Goal: Check status

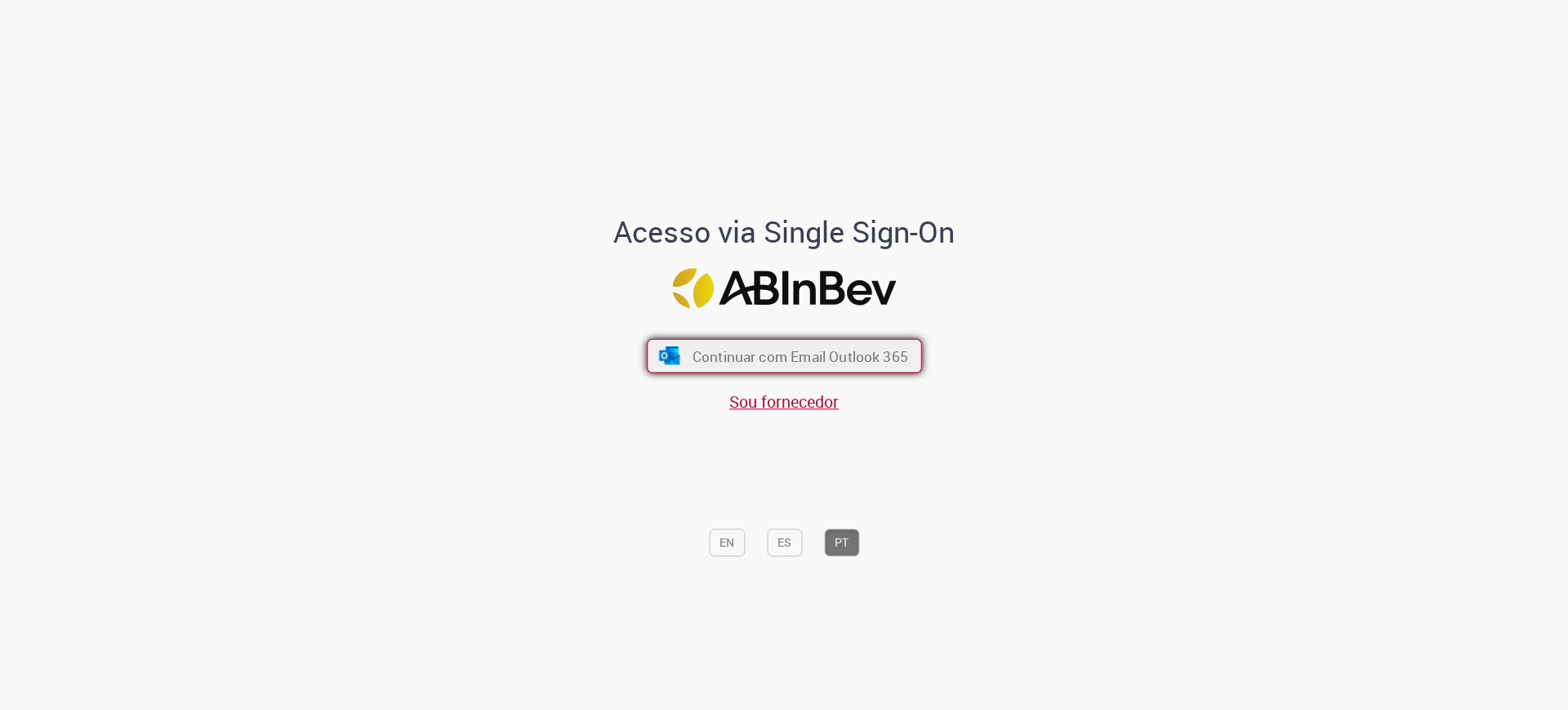
click at [823, 354] on span "Continuar com Email Outlook 365" at bounding box center [800, 356] width 215 height 18
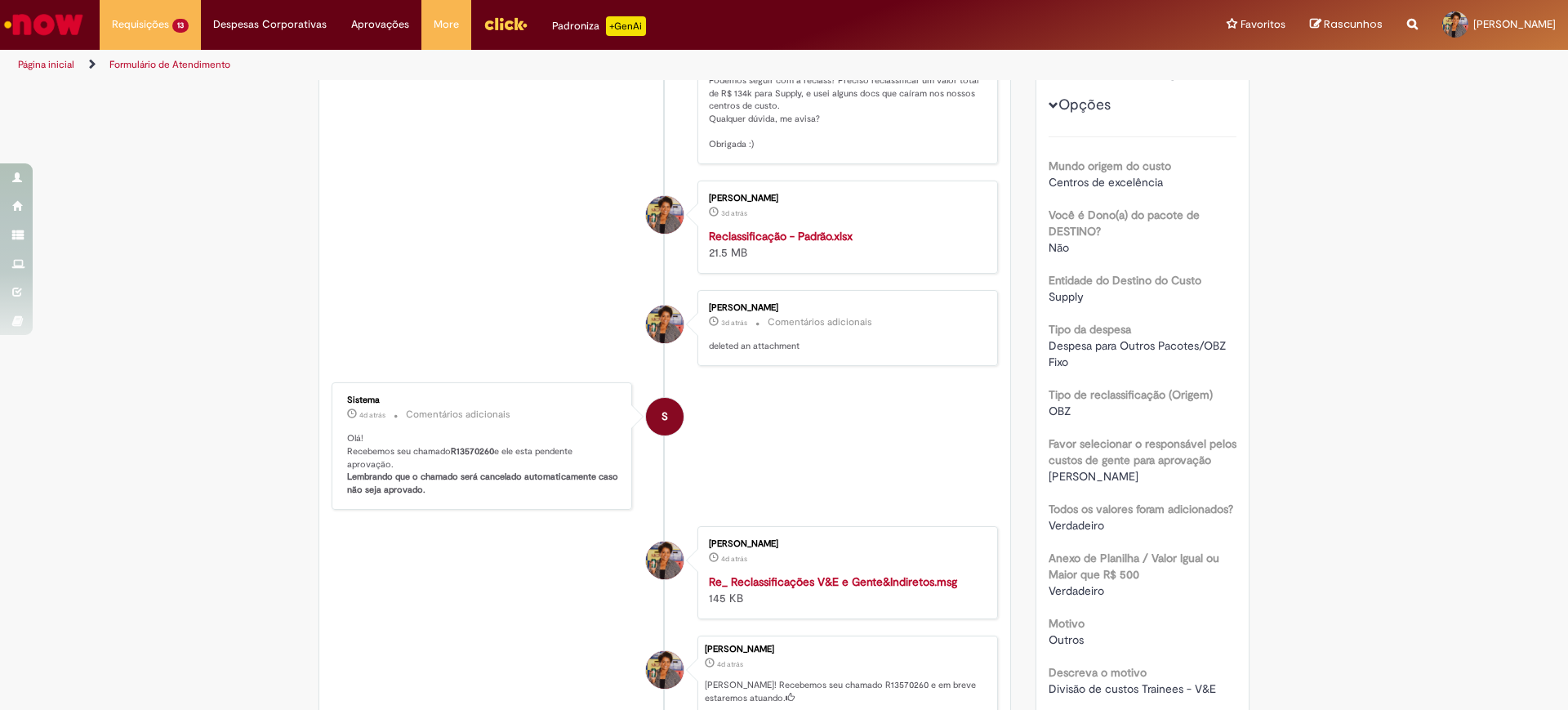
scroll to position [307, 0]
